Goal: Task Accomplishment & Management: Use online tool/utility

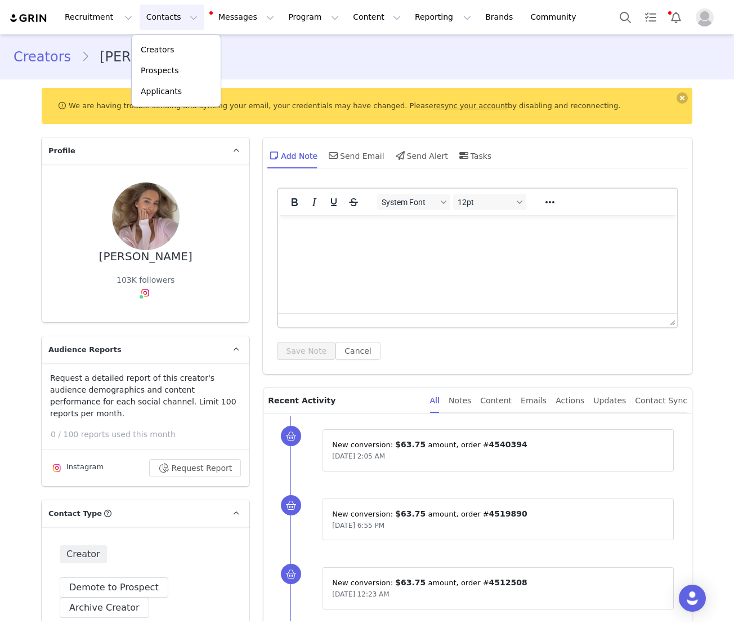
scroll to position [2365, 0]
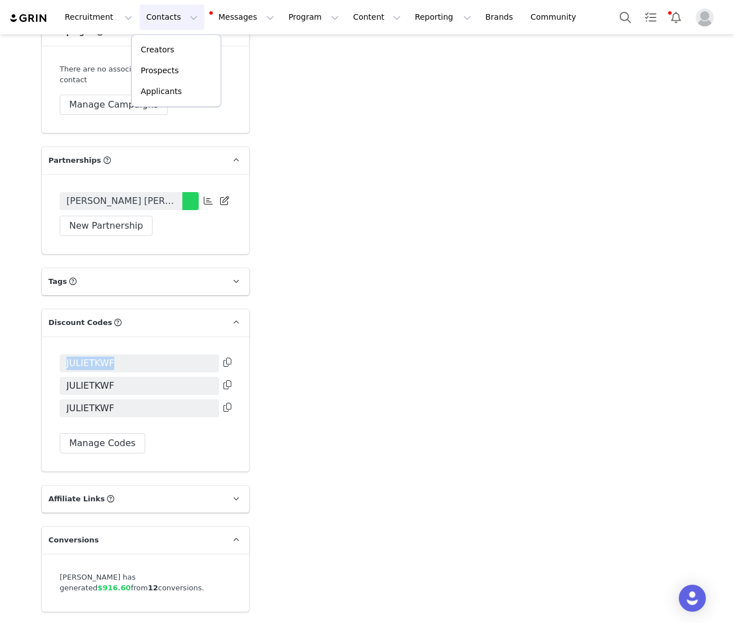
click at [173, 63] on link "Prospects" at bounding box center [176, 70] width 89 height 21
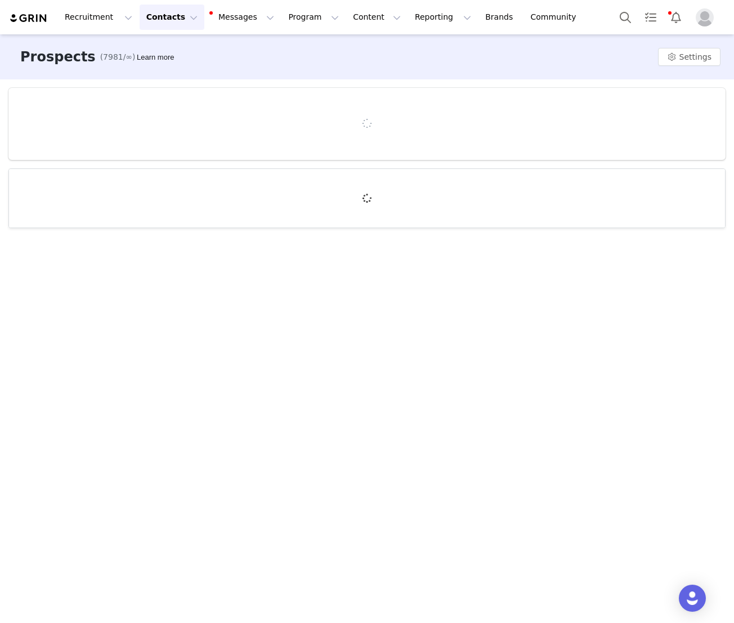
click at [166, 19] on button "Contacts Contacts" at bounding box center [172, 17] width 65 height 25
click at [164, 54] on p "Creators" at bounding box center [158, 50] width 34 height 12
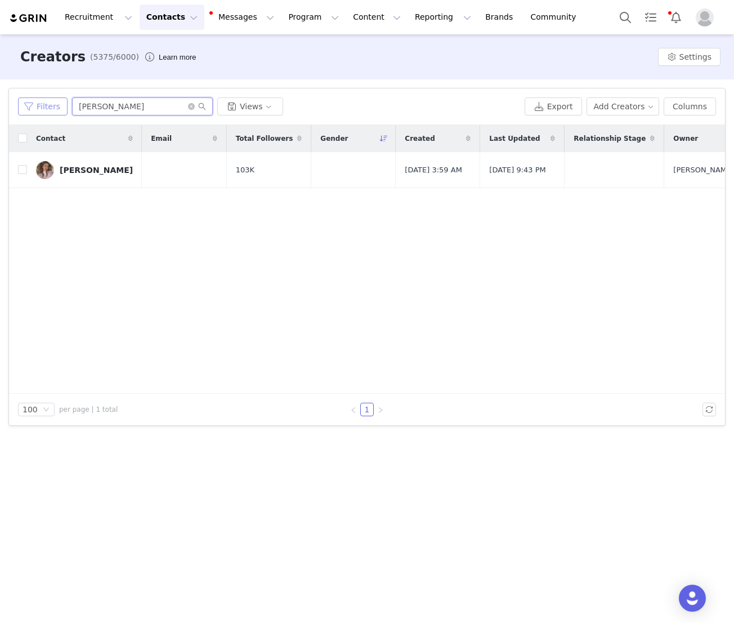
drag, startPoint x: 122, startPoint y: 103, endPoint x: 48, endPoint y: 101, distance: 73.2
click at [49, 101] on div "Filters [PERSON_NAME] Views" at bounding box center [269, 106] width 502 height 18
type input "filippa"
click at [65, 175] on link "[PERSON_NAME]" at bounding box center [84, 170] width 97 height 18
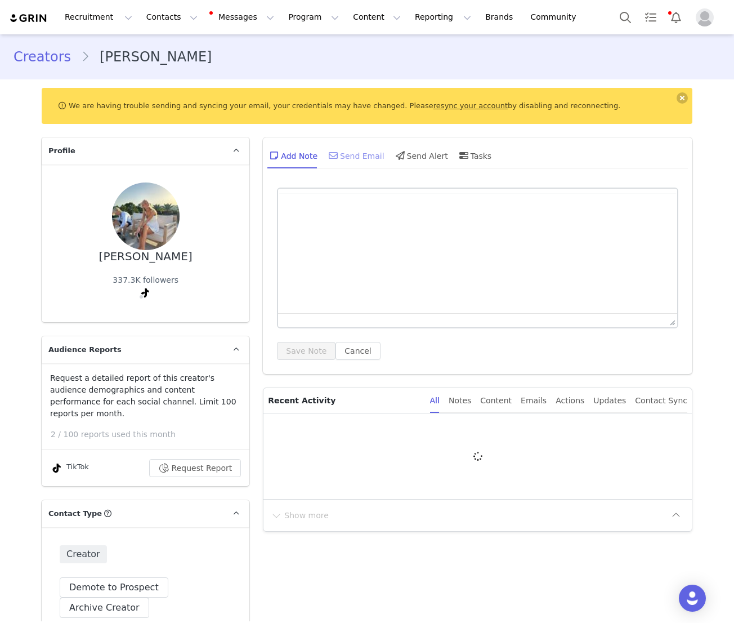
type input "+46 ([GEOGRAPHIC_DATA])"
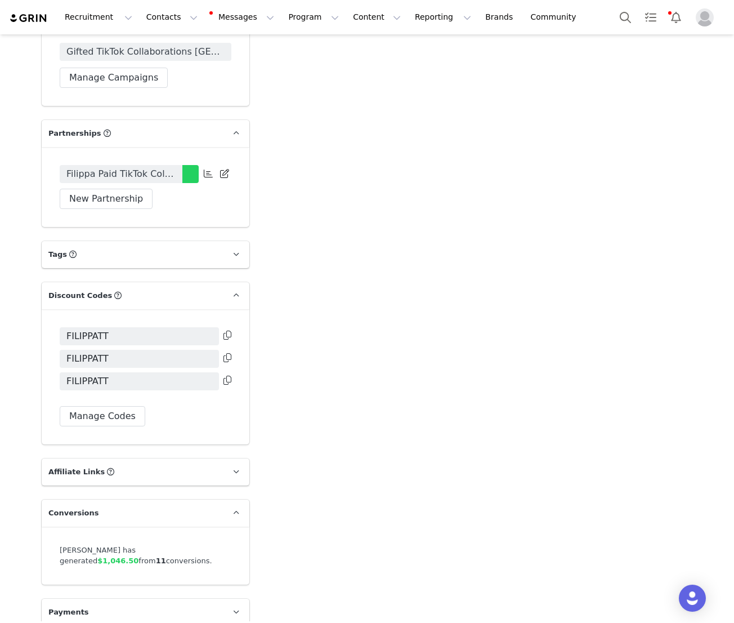
scroll to position [2271, 0]
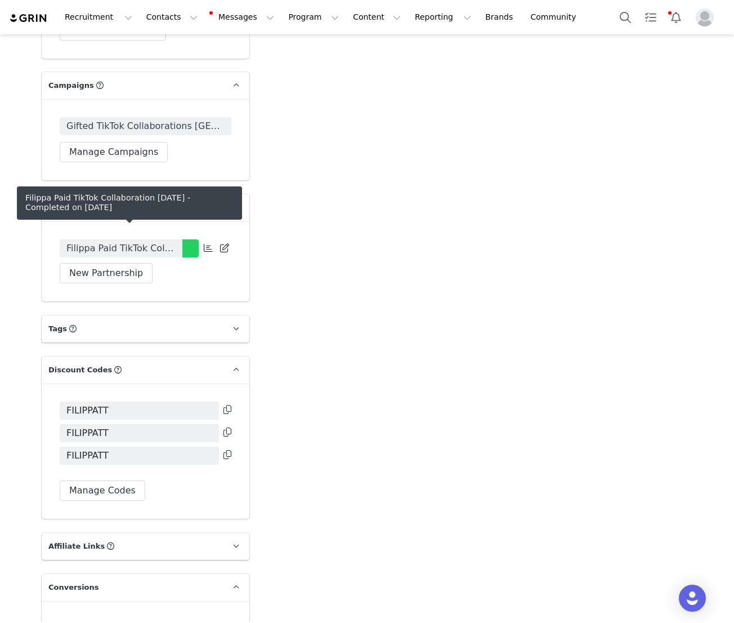
click at [153, 242] on span "Filippa Paid TikTok Collaboration [DATE]" at bounding box center [120, 249] width 109 height 14
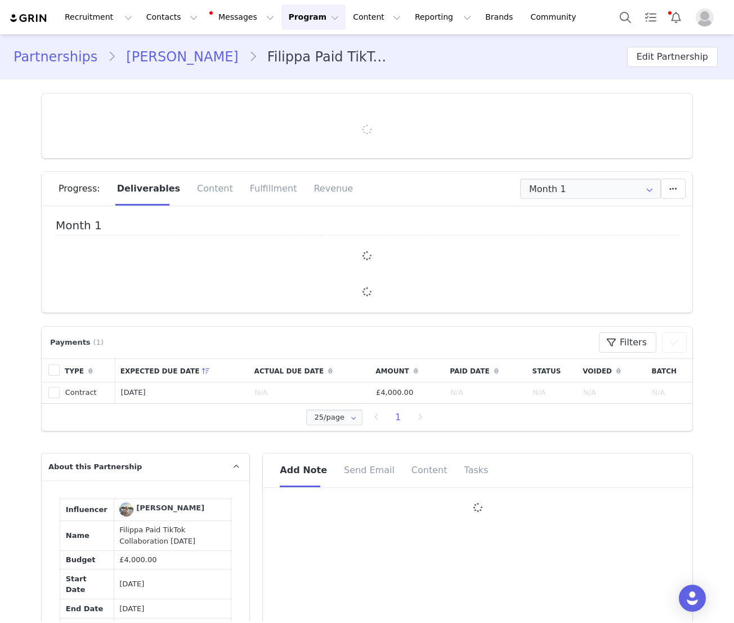
type input "+46 ([GEOGRAPHIC_DATA])"
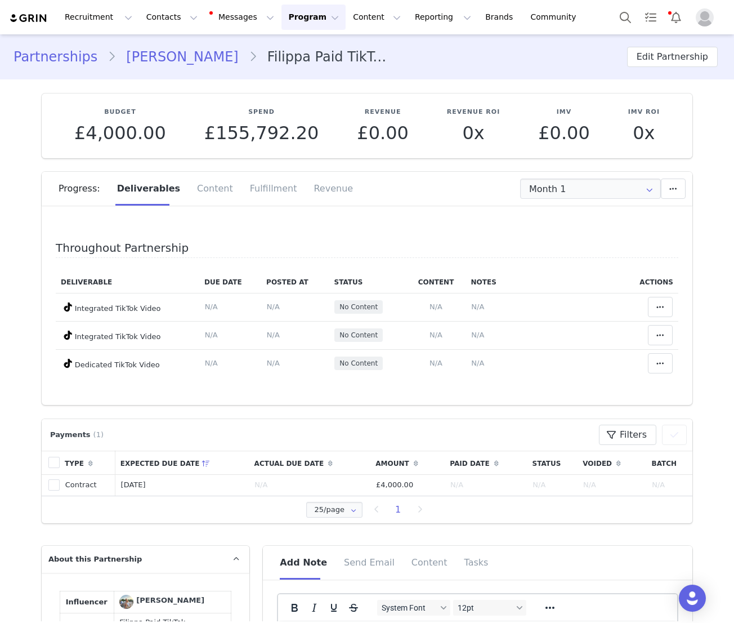
scroll to position [7, 0]
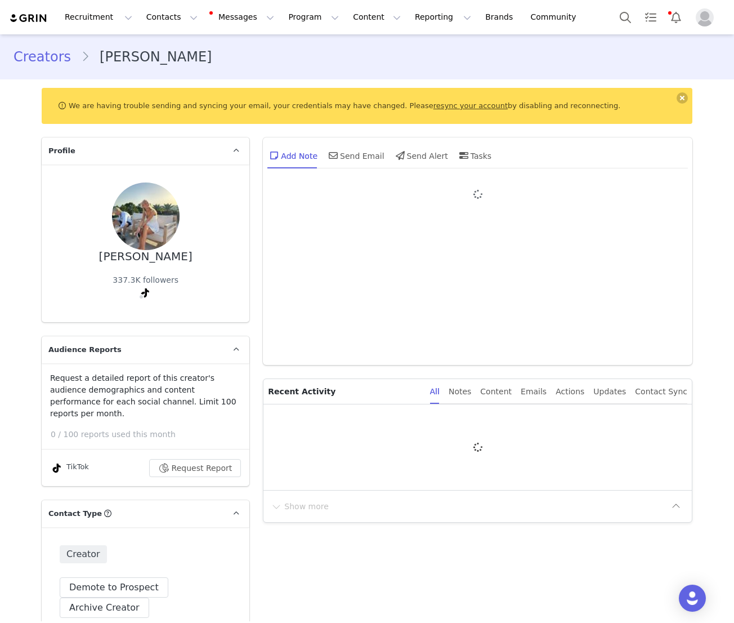
type input "+46 ([GEOGRAPHIC_DATA])"
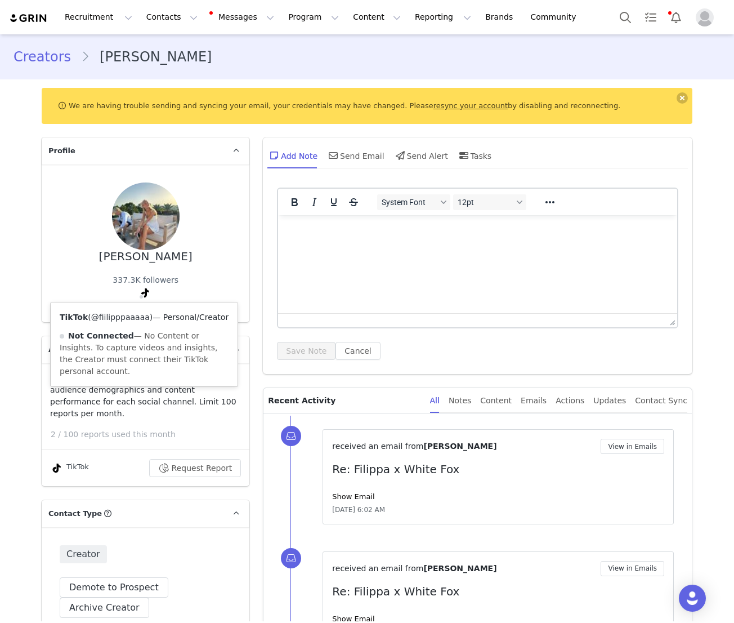
click at [141, 315] on link "@fiilipppaaaaa" at bounding box center [120, 316] width 59 height 9
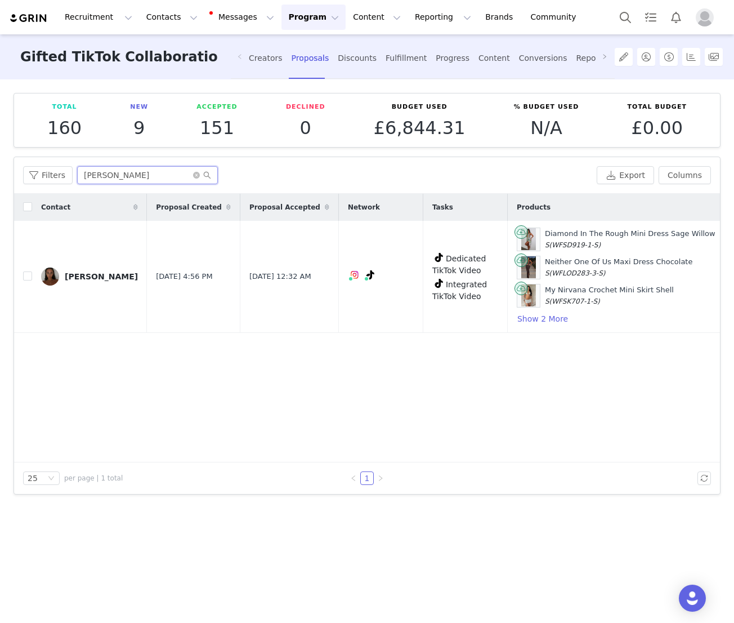
drag, startPoint x: 129, startPoint y: 174, endPoint x: 44, endPoint y: 165, distance: 84.9
click at [45, 165] on div "Filters [PERSON_NAME] Export Columns" at bounding box center [367, 175] width 706 height 37
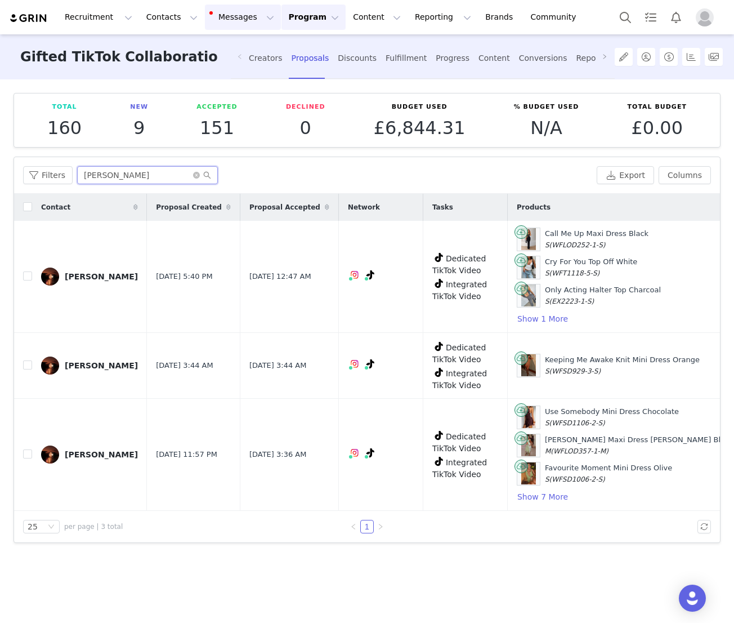
type input "[PERSON_NAME]"
